Goal: Task Accomplishment & Management: Use online tool/utility

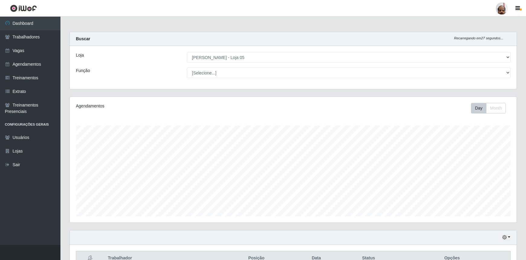
select select "252"
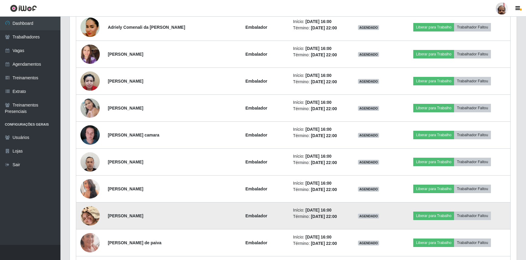
scroll to position [467, 0]
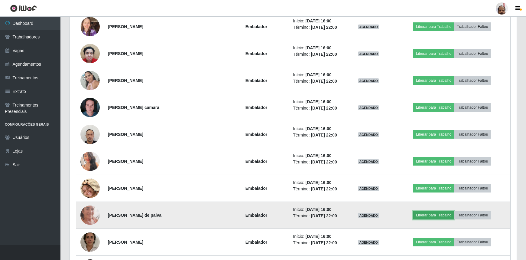
click at [429, 212] on button "Liberar para Trabalho" at bounding box center [433, 215] width 41 height 8
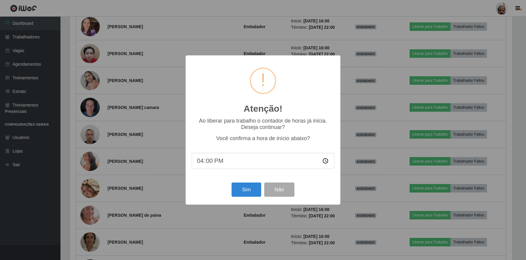
scroll to position [125, 444]
click at [251, 191] on button "Sim" at bounding box center [246, 189] width 29 height 14
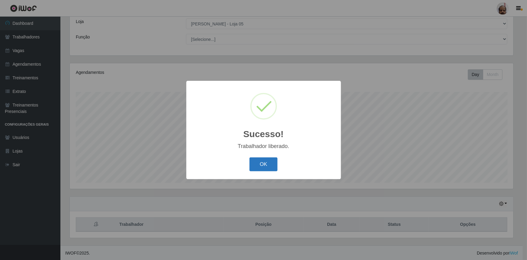
click at [269, 162] on button "OK" at bounding box center [264, 164] width 28 height 14
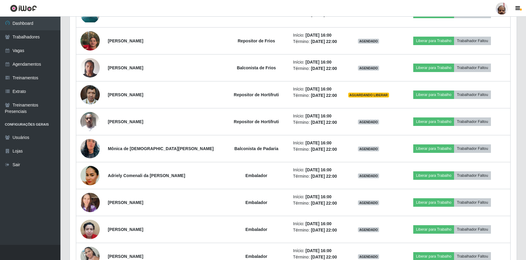
scroll to position [308, 0]
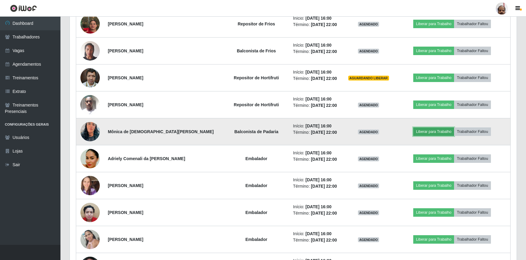
click at [430, 132] on button "Liberar para Trabalho" at bounding box center [433, 131] width 41 height 8
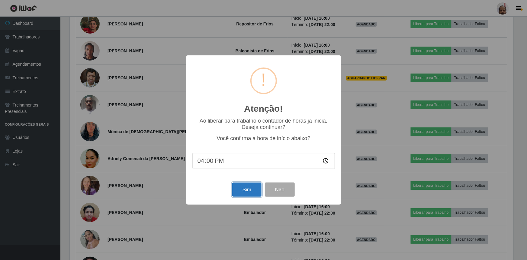
click at [251, 187] on button "Sim" at bounding box center [246, 189] width 29 height 14
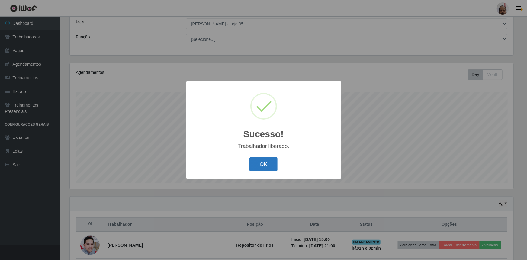
click at [259, 166] on button "OK" at bounding box center [264, 164] width 28 height 14
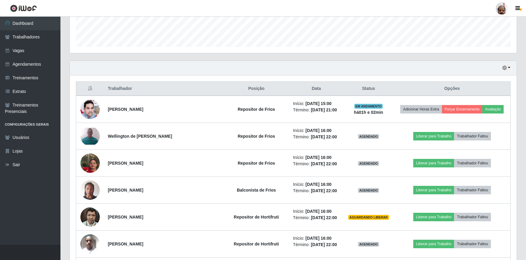
scroll to position [171, 0]
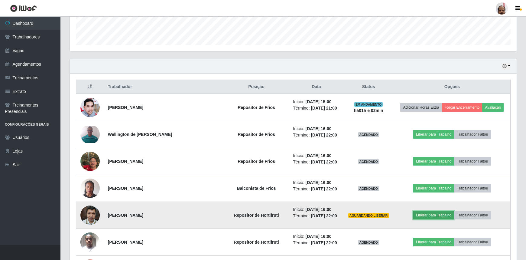
click at [427, 215] on button "Liberar para Trabalho" at bounding box center [433, 215] width 41 height 8
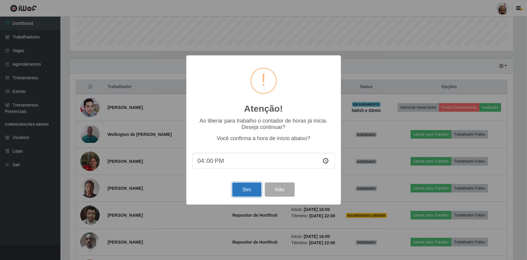
click at [245, 192] on button "Sim" at bounding box center [246, 189] width 29 height 14
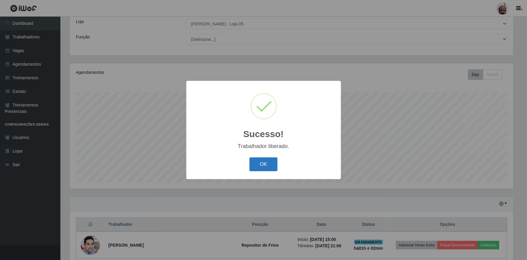
click at [259, 162] on button "OK" at bounding box center [264, 164] width 28 height 14
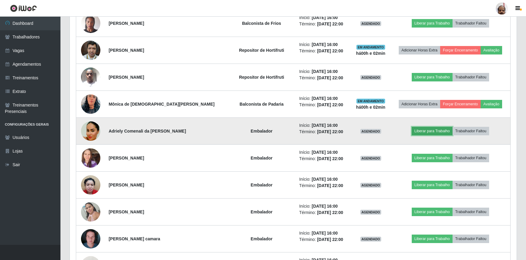
click at [435, 129] on button "Liberar para Trabalho" at bounding box center [432, 131] width 41 height 8
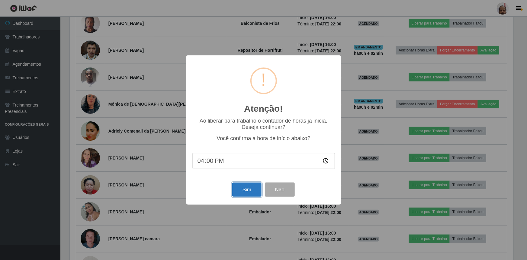
click at [250, 189] on button "Sim" at bounding box center [246, 189] width 29 height 14
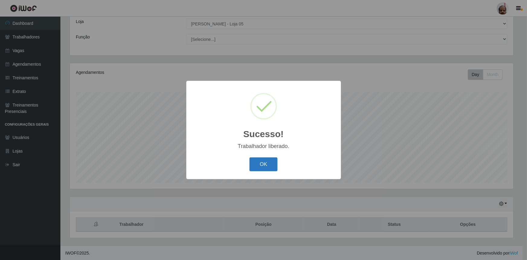
click at [256, 161] on button "OK" at bounding box center [264, 164] width 28 height 14
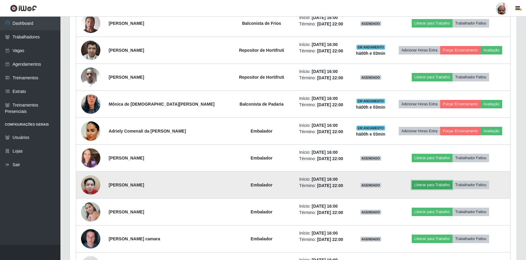
click at [419, 184] on button "Liberar para Trabalho" at bounding box center [432, 184] width 41 height 8
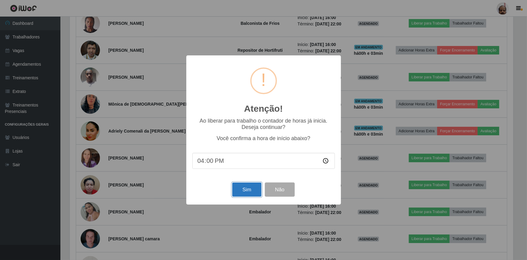
click at [255, 190] on button "Sim" at bounding box center [246, 189] width 29 height 14
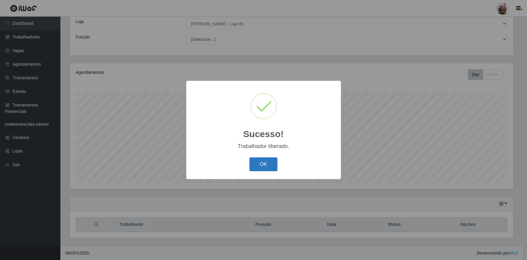
click at [273, 166] on button "OK" at bounding box center [264, 164] width 28 height 14
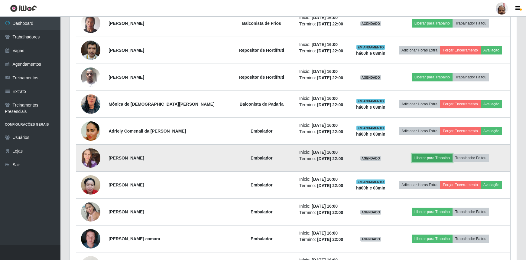
click at [421, 161] on button "Liberar para Trabalho" at bounding box center [432, 158] width 41 height 8
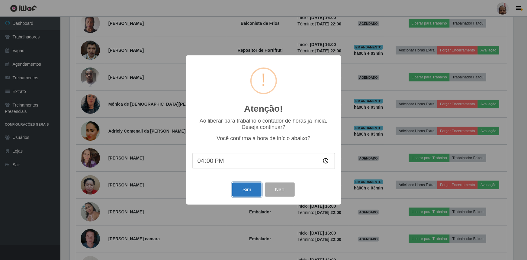
click at [251, 192] on button "Sim" at bounding box center [246, 189] width 29 height 14
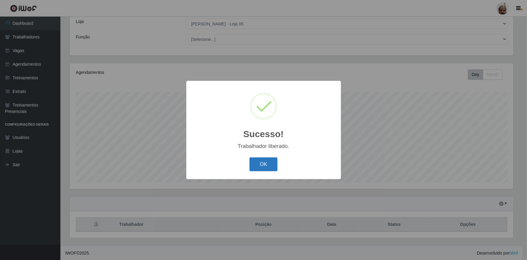
click at [270, 164] on button "OK" at bounding box center [264, 164] width 28 height 14
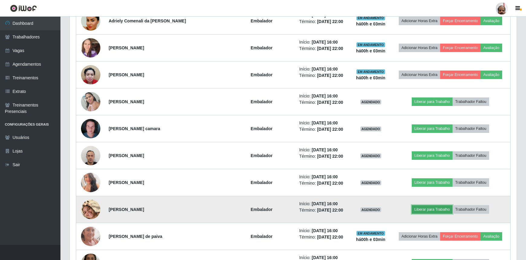
click at [437, 211] on button "Liberar para Trabalho" at bounding box center [432, 209] width 41 height 8
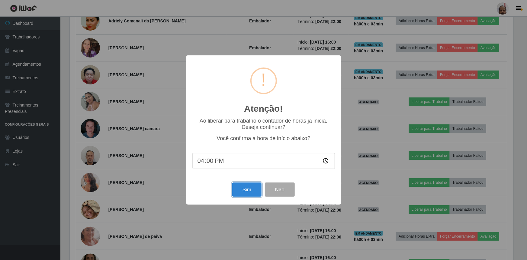
click at [242, 187] on button "Sim" at bounding box center [246, 189] width 29 height 14
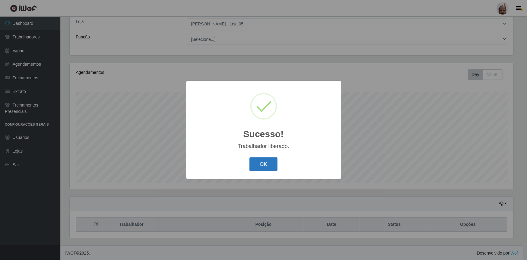
click at [265, 164] on button "OK" at bounding box center [264, 164] width 28 height 14
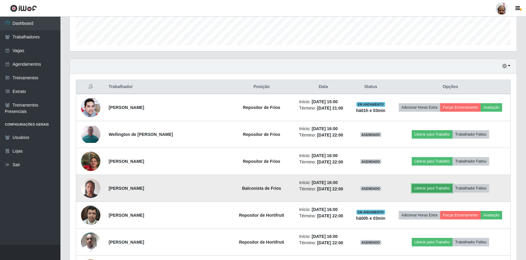
click at [444, 187] on button "Liberar para Trabalho" at bounding box center [432, 188] width 41 height 8
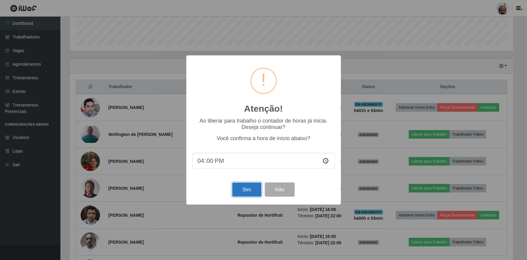
click at [250, 189] on button "Sim" at bounding box center [246, 189] width 29 height 14
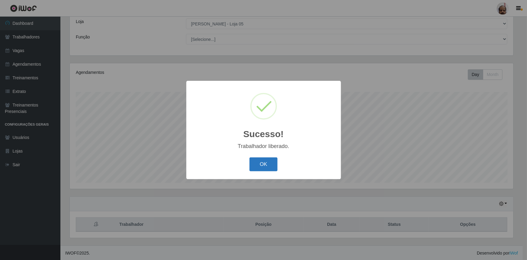
click at [265, 166] on button "OK" at bounding box center [264, 164] width 28 height 14
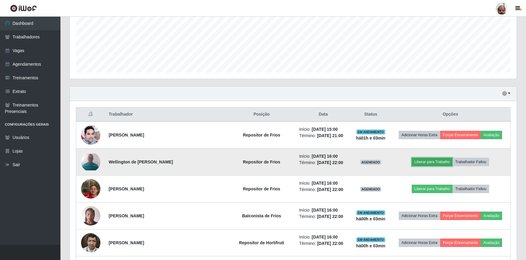
click at [432, 161] on button "Liberar para Trabalho" at bounding box center [432, 161] width 41 height 8
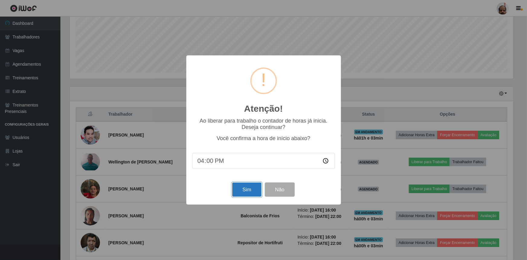
click at [245, 186] on button "Sim" at bounding box center [246, 189] width 29 height 14
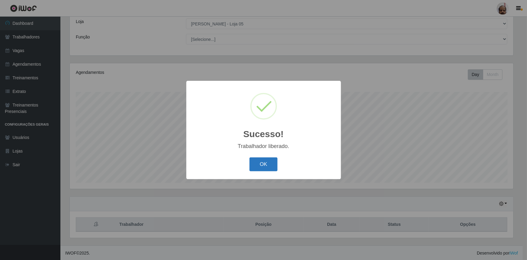
click at [263, 164] on button "OK" at bounding box center [264, 164] width 28 height 14
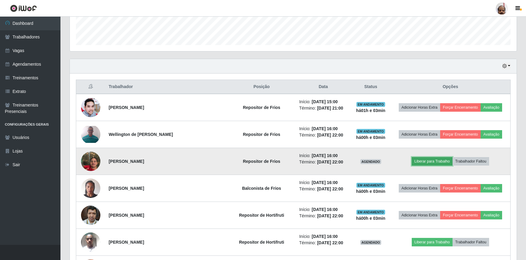
click at [422, 159] on button "Liberar para Trabalho" at bounding box center [432, 161] width 41 height 8
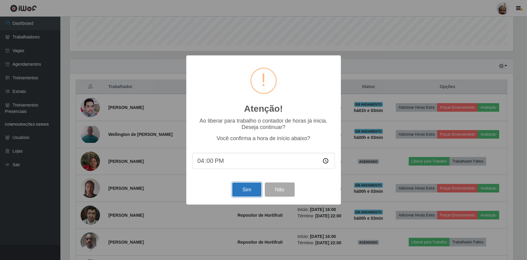
click at [252, 187] on button "Sim" at bounding box center [246, 189] width 29 height 14
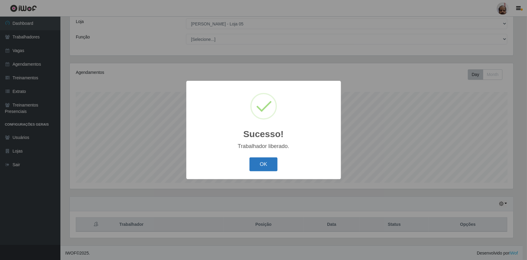
click at [269, 160] on button "OK" at bounding box center [264, 164] width 28 height 14
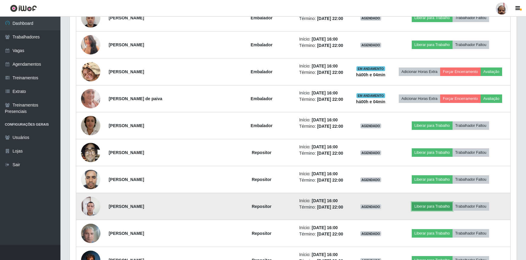
click at [436, 206] on button "Liberar para Trabalho" at bounding box center [432, 206] width 41 height 8
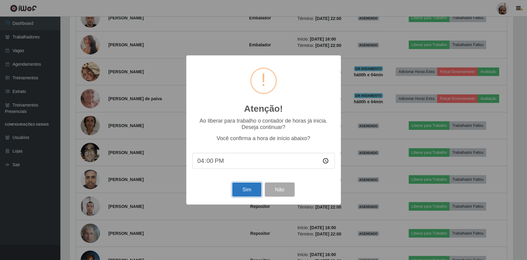
click at [248, 190] on button "Sim" at bounding box center [246, 189] width 29 height 14
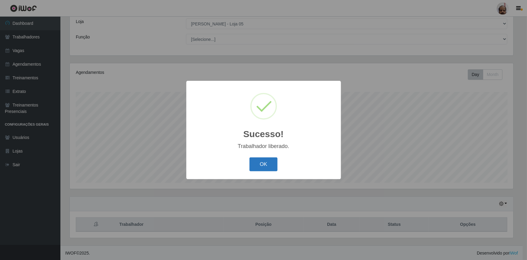
click at [263, 166] on button "OK" at bounding box center [264, 164] width 28 height 14
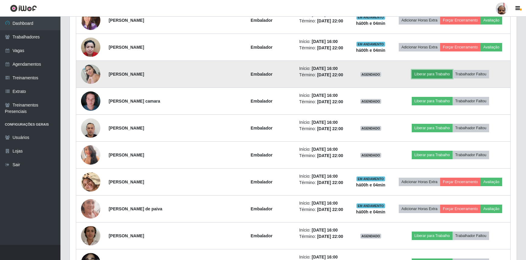
click at [424, 73] on button "Liberar para Trabalho" at bounding box center [432, 74] width 41 height 8
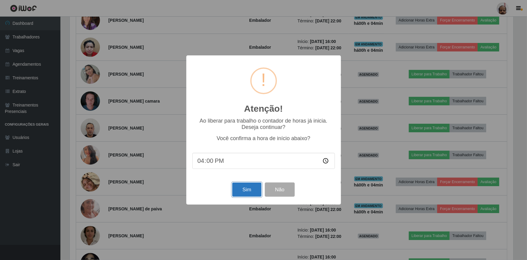
click at [245, 191] on button "Sim" at bounding box center [246, 189] width 29 height 14
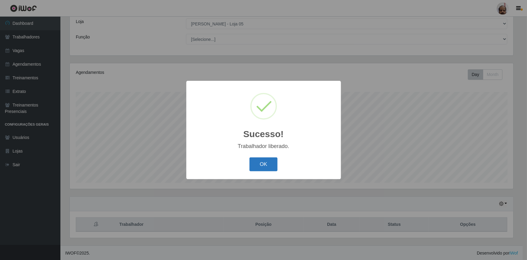
click at [268, 164] on button "OK" at bounding box center [264, 164] width 28 height 14
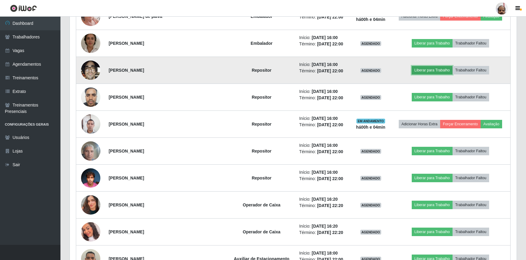
click at [423, 71] on button "Liberar para Trabalho" at bounding box center [432, 70] width 41 height 8
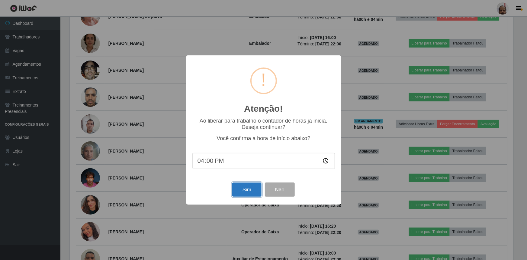
click at [246, 189] on button "Sim" at bounding box center [246, 189] width 29 height 14
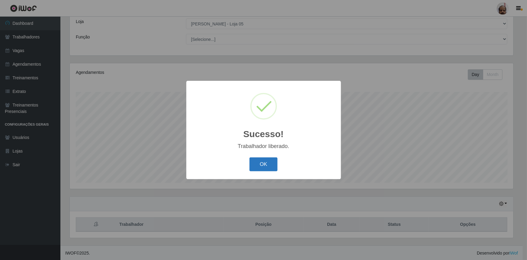
click at [269, 161] on button "OK" at bounding box center [264, 164] width 28 height 14
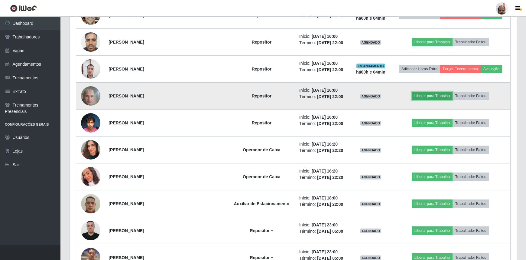
click at [433, 96] on button "Liberar para Trabalho" at bounding box center [432, 96] width 41 height 8
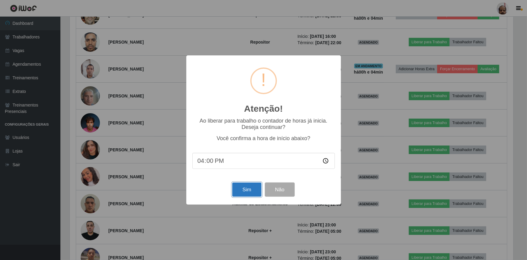
click at [244, 187] on button "Sim" at bounding box center [246, 189] width 29 height 14
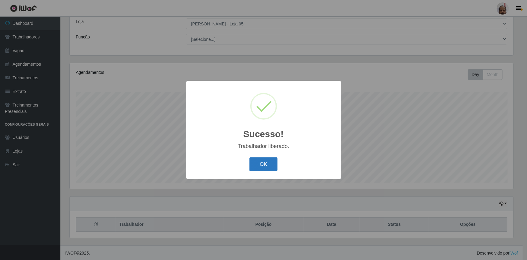
click at [260, 165] on button "OK" at bounding box center [264, 164] width 28 height 14
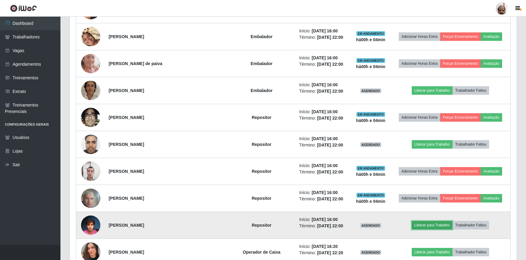
click at [438, 221] on button "Liberar para Trabalho" at bounding box center [432, 225] width 41 height 8
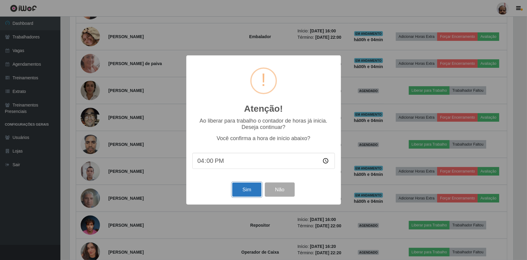
click at [252, 190] on button "Sim" at bounding box center [246, 189] width 29 height 14
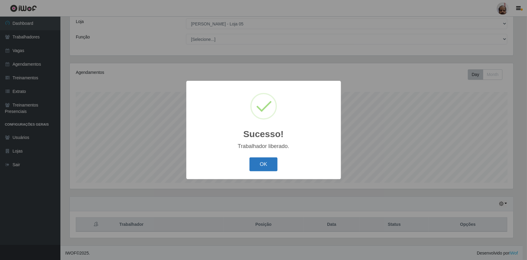
click at [266, 165] on button "OK" at bounding box center [264, 164] width 28 height 14
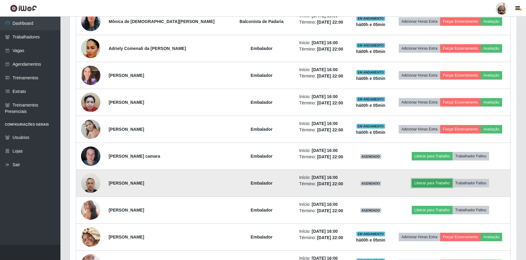
click at [422, 182] on button "Liberar para Trabalho" at bounding box center [432, 183] width 41 height 8
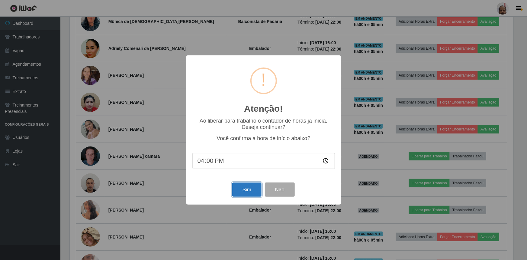
click at [248, 189] on button "Sim" at bounding box center [246, 189] width 29 height 14
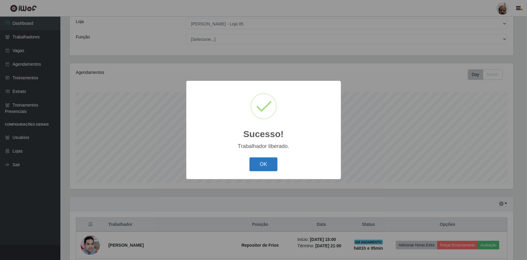
click at [257, 167] on button "OK" at bounding box center [264, 164] width 28 height 14
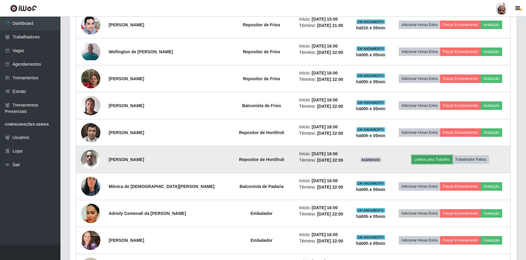
click at [426, 157] on button "Liberar para Trabalho" at bounding box center [432, 159] width 41 height 8
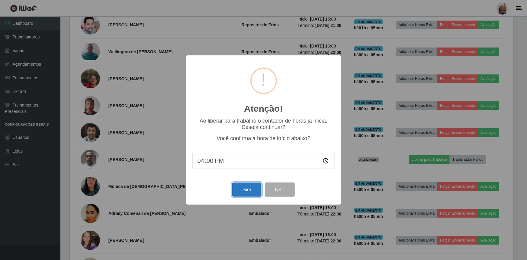
click at [243, 190] on button "Sim" at bounding box center [246, 189] width 29 height 14
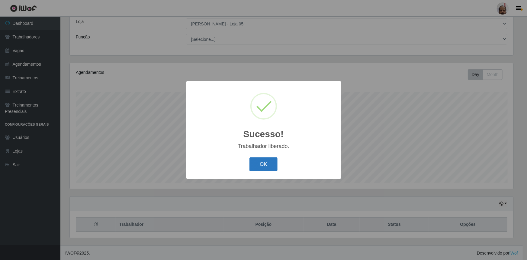
click at [268, 160] on button "OK" at bounding box center [264, 164] width 28 height 14
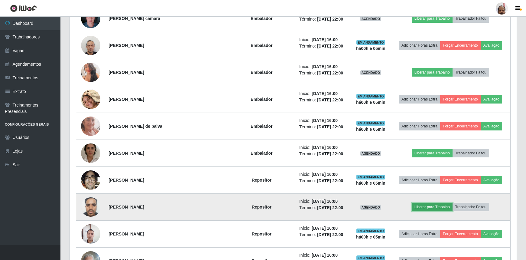
click at [438, 209] on button "Liberar para Trabalho" at bounding box center [432, 207] width 41 height 8
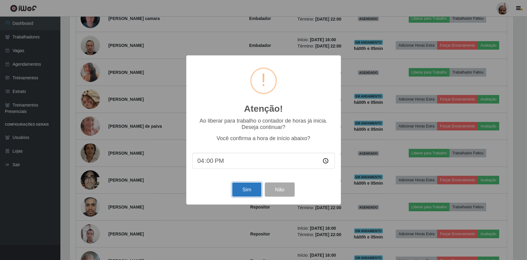
click at [244, 189] on button "Sim" at bounding box center [246, 189] width 29 height 14
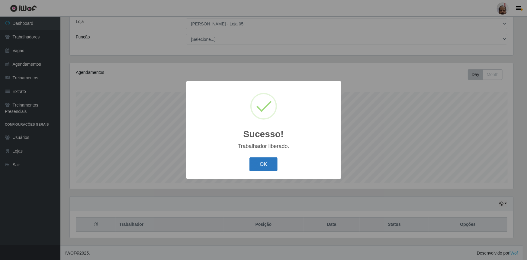
click at [266, 165] on button "OK" at bounding box center [264, 164] width 28 height 14
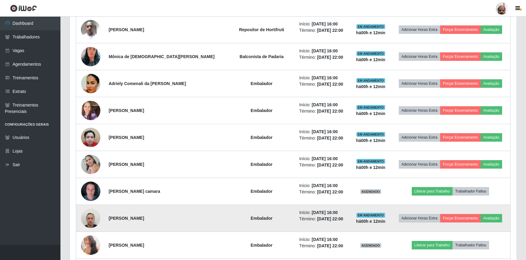
scroll to position [391, 0]
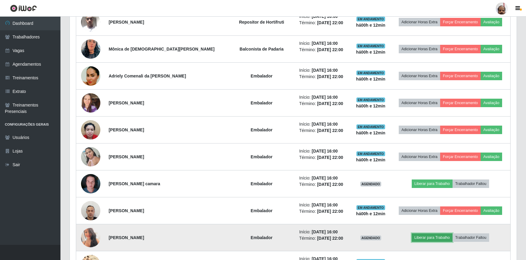
click at [420, 237] on button "Liberar para Trabalho" at bounding box center [432, 237] width 41 height 8
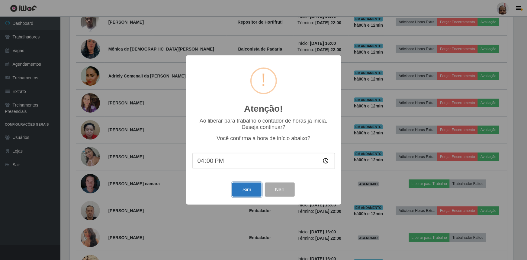
click at [247, 185] on button "Sim" at bounding box center [246, 189] width 29 height 14
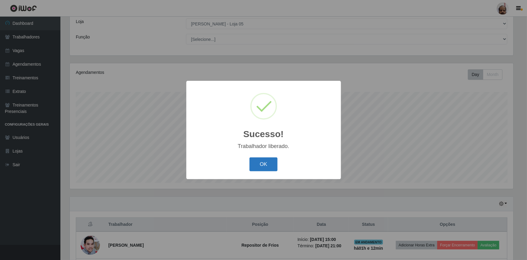
click at [265, 164] on button "OK" at bounding box center [264, 164] width 28 height 14
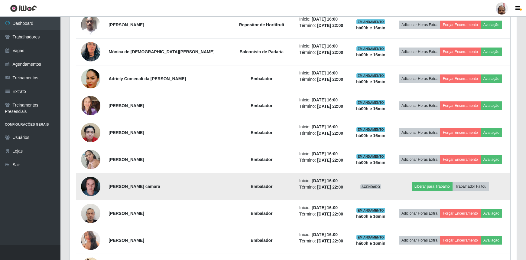
scroll to position [418, 0]
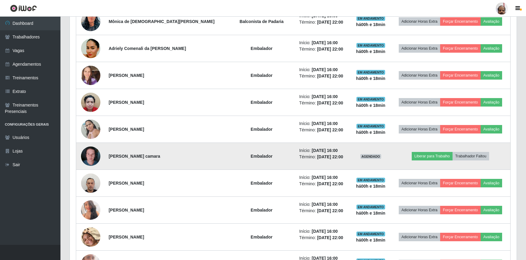
click at [90, 154] on img at bounding box center [90, 156] width 19 height 26
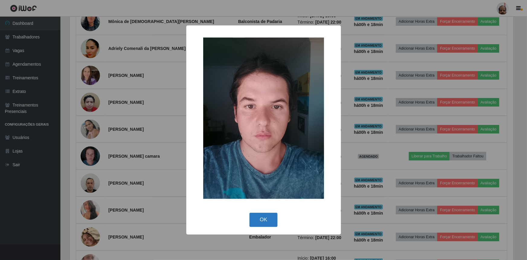
click at [261, 216] on button "OK" at bounding box center [264, 219] width 28 height 14
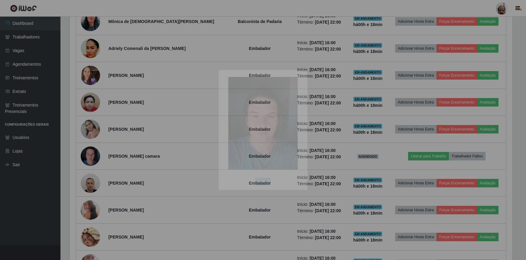
scroll to position [125, 447]
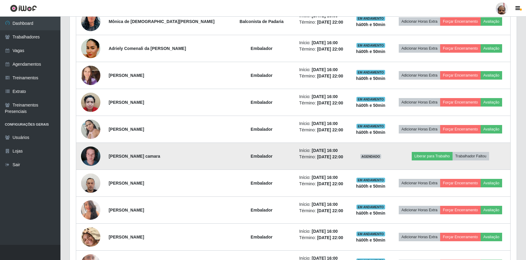
click at [91, 158] on img at bounding box center [90, 156] width 19 height 26
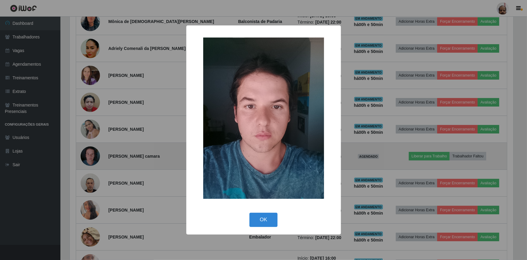
click at [91, 158] on div "× OK Cancel" at bounding box center [263, 130] width 527 height 260
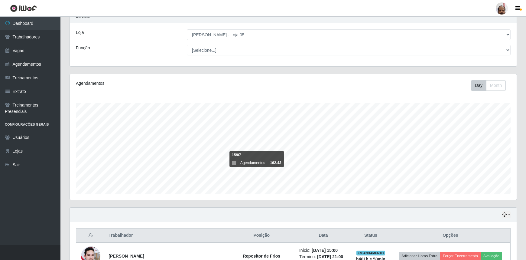
scroll to position [0, 0]
